Goal: Transaction & Acquisition: Purchase product/service

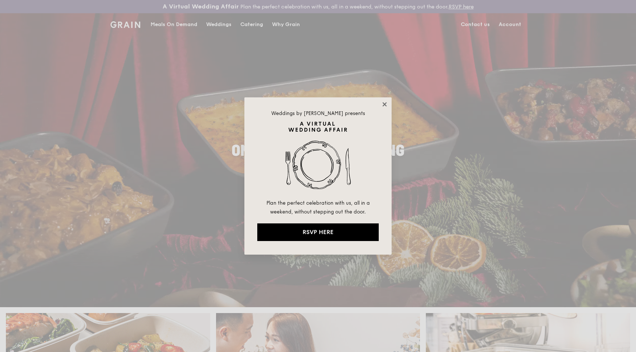
click at [383, 105] on icon at bounding box center [384, 104] width 4 height 4
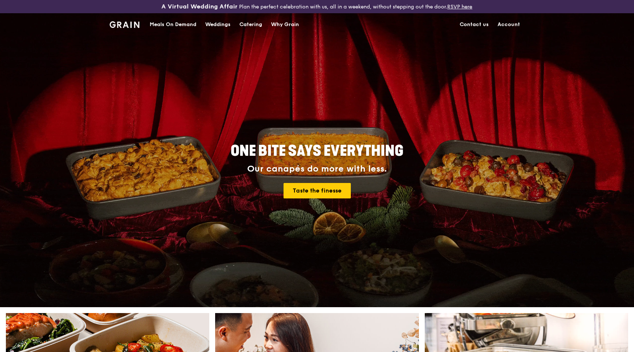
click at [164, 25] on div "Meals On Demand" at bounding box center [173, 25] width 47 height 22
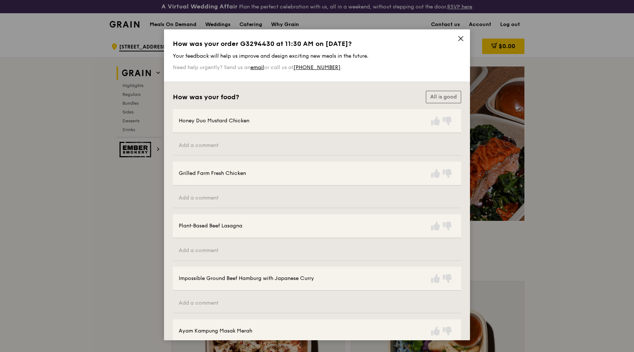
click at [458, 38] on icon at bounding box center [461, 38] width 7 height 7
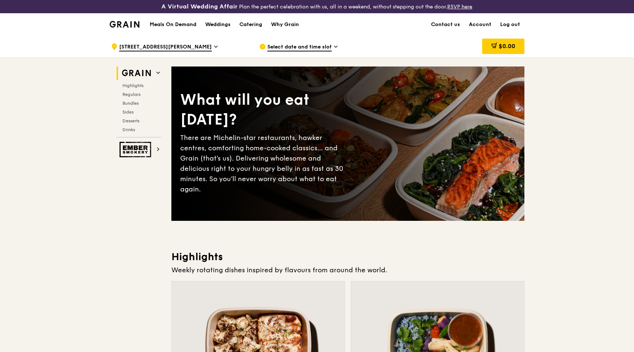
click at [161, 26] on h1 "Meals On Demand" at bounding box center [173, 24] width 47 height 7
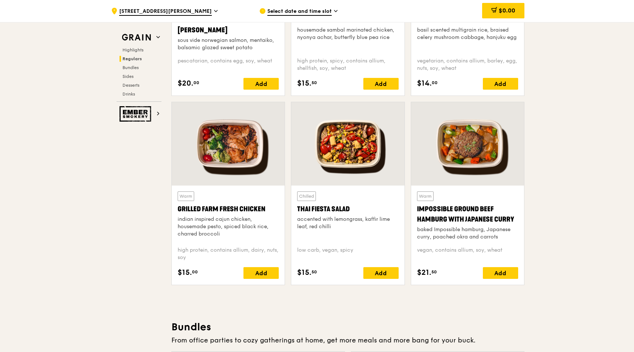
scroll to position [789, 0]
click at [257, 273] on div "Add" at bounding box center [261, 273] width 35 height 12
